Goal: Task Accomplishment & Management: Manage account settings

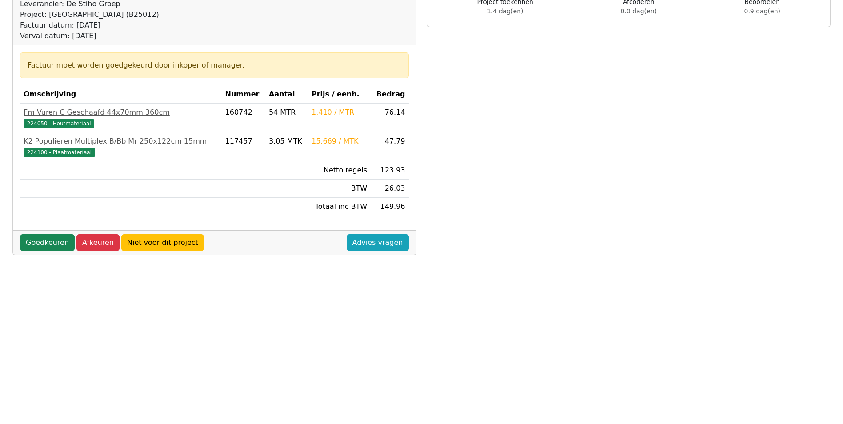
scroll to position [133, 0]
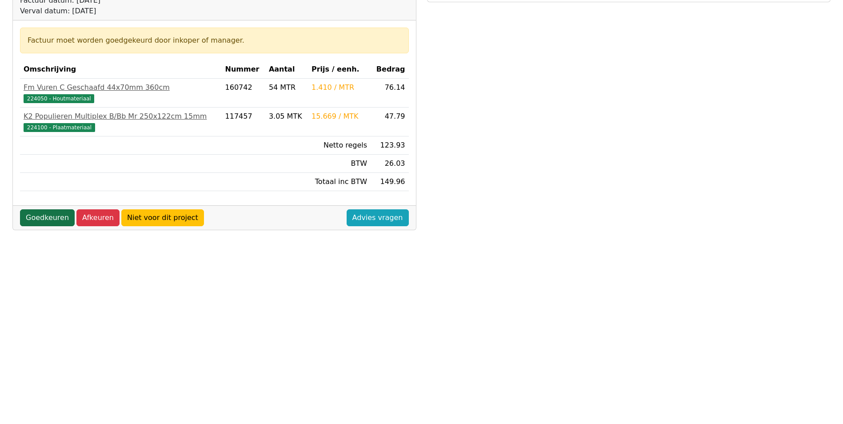
click at [50, 218] on link "Goedkeuren" at bounding box center [47, 217] width 55 height 17
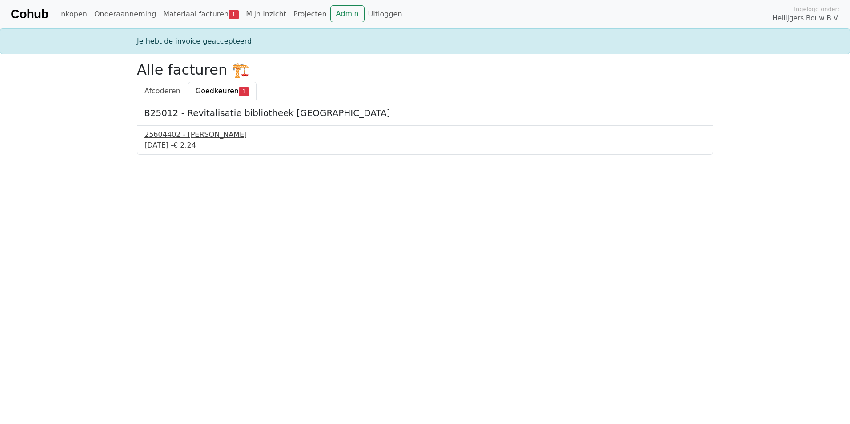
click at [173, 136] on div "25604402 - Van Buuren" at bounding box center [424, 134] width 561 height 11
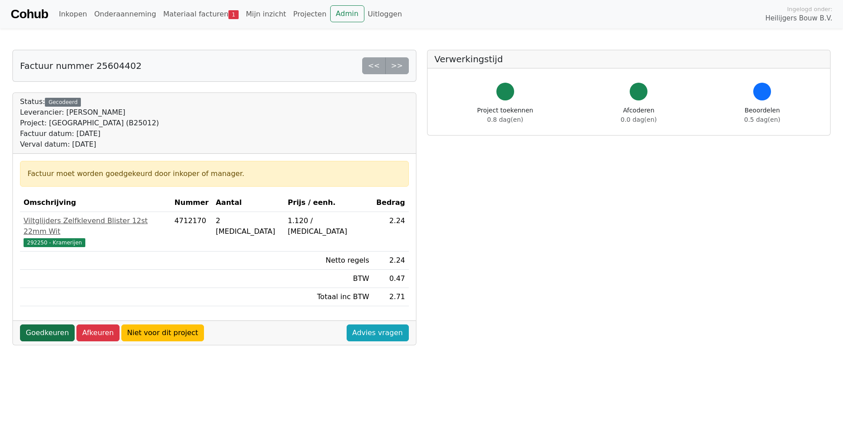
click at [46, 325] on link "Goedkeuren" at bounding box center [47, 333] width 55 height 17
